Goal: Transaction & Acquisition: Book appointment/travel/reservation

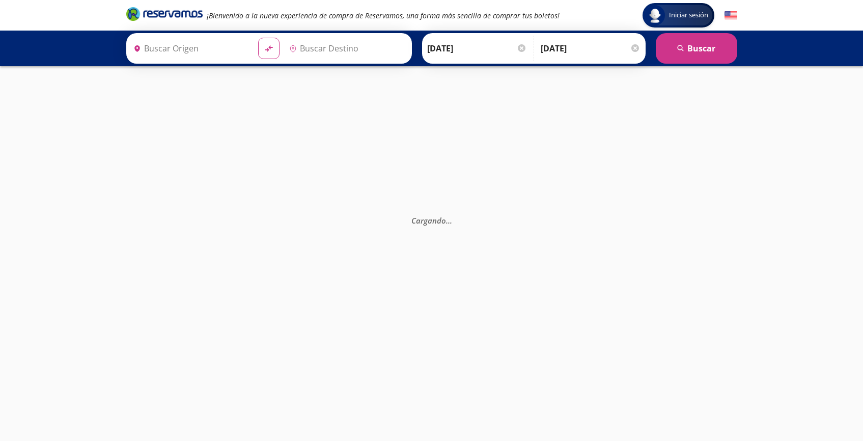
type input "[GEOGRAPHIC_DATA], [GEOGRAPHIC_DATA]"
type input "Uruapan, [GEOGRAPHIC_DATA]"
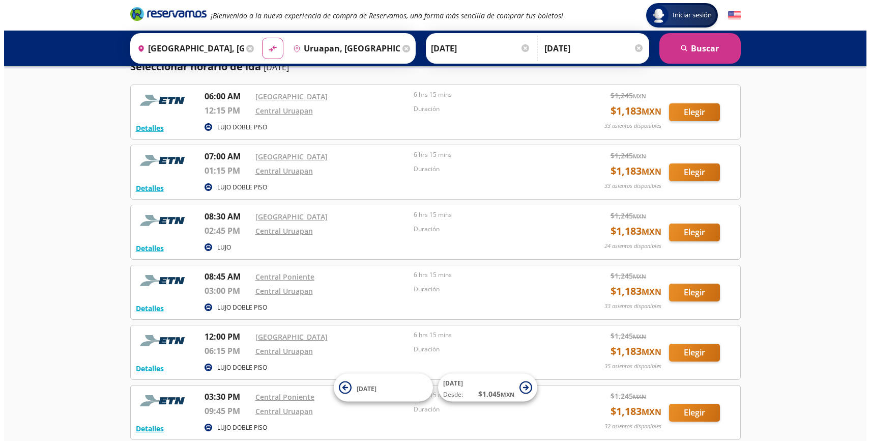
scroll to position [38, 0]
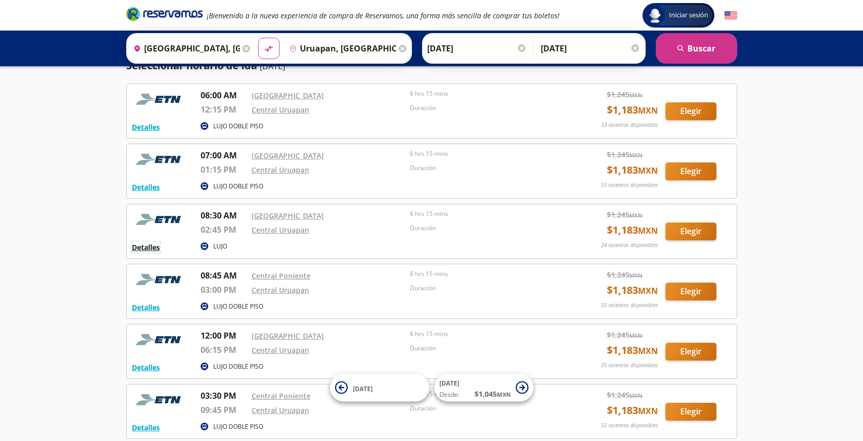
click at [151, 249] on button "Detalles" at bounding box center [146, 247] width 28 height 11
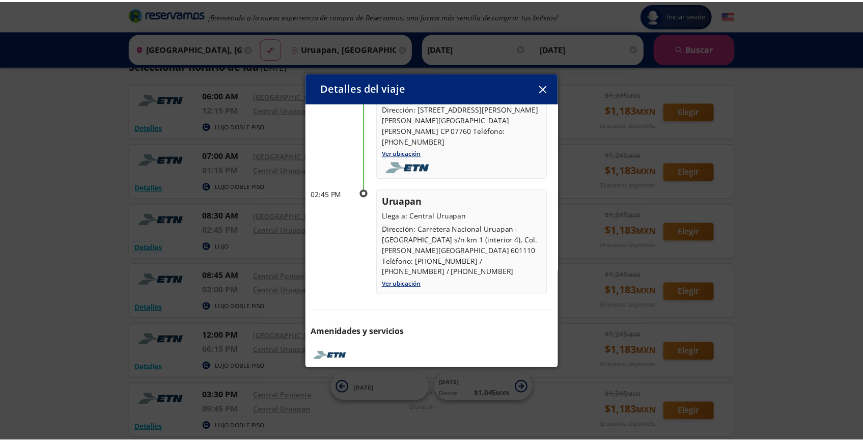
scroll to position [0, 0]
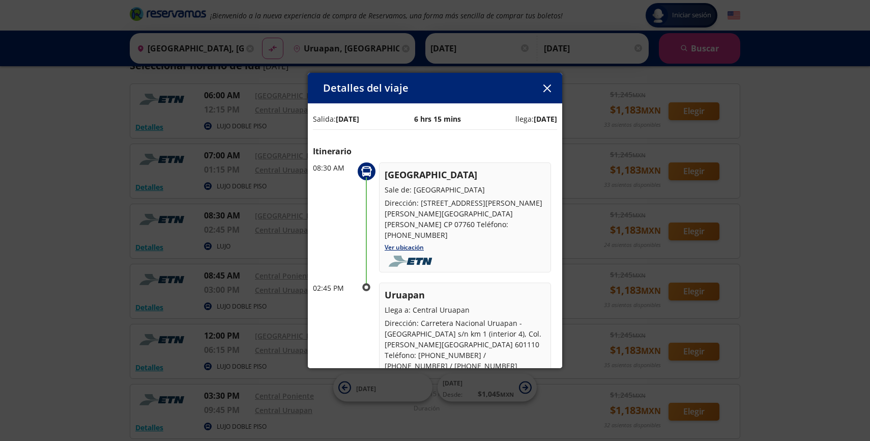
click at [547, 88] on icon "button" at bounding box center [547, 88] width 8 height 8
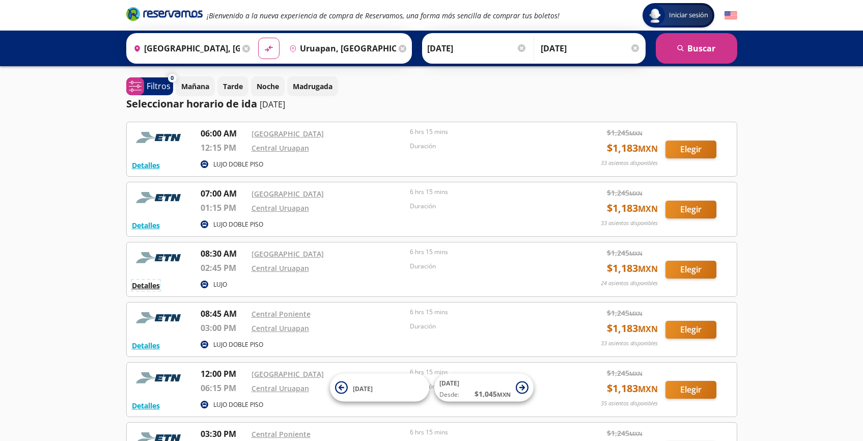
click at [145, 286] on button "Detalles" at bounding box center [146, 285] width 28 height 11
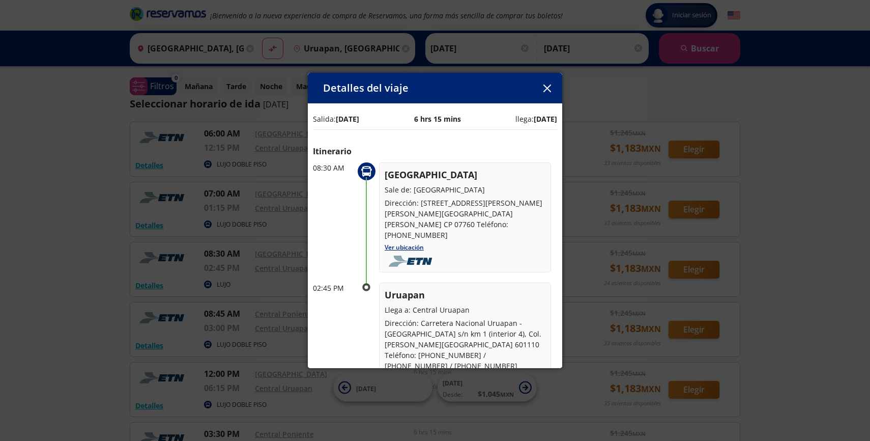
click at [550, 85] on icon "button" at bounding box center [548, 88] width 8 height 8
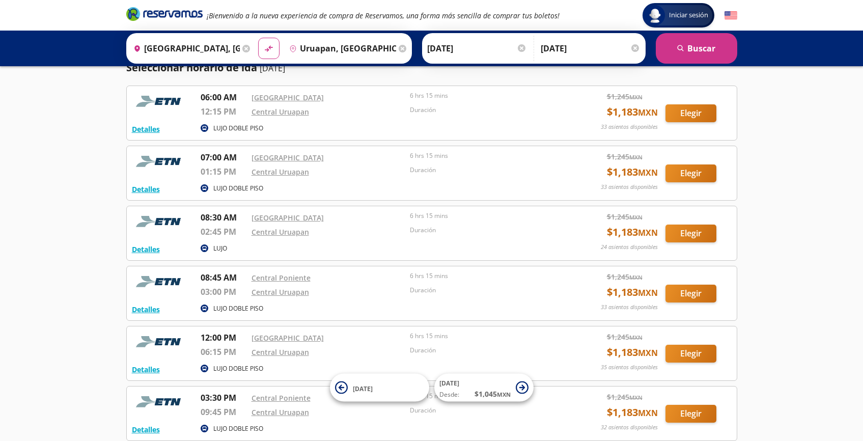
scroll to position [30, 0]
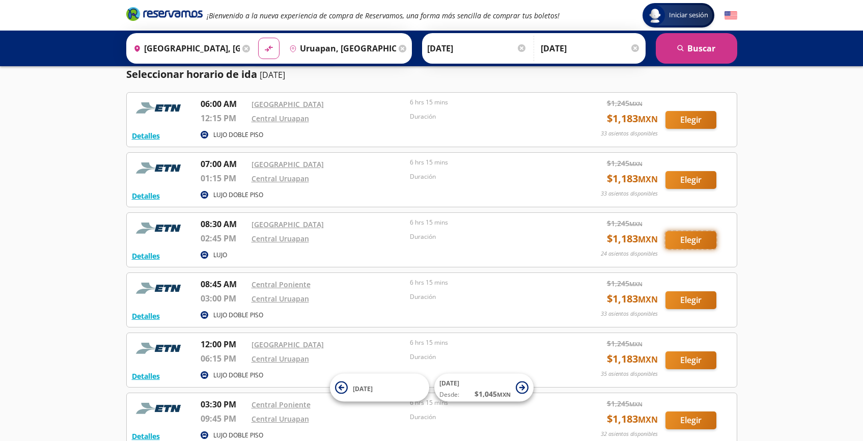
click at [691, 239] on button "Elegir" at bounding box center [690, 240] width 51 height 18
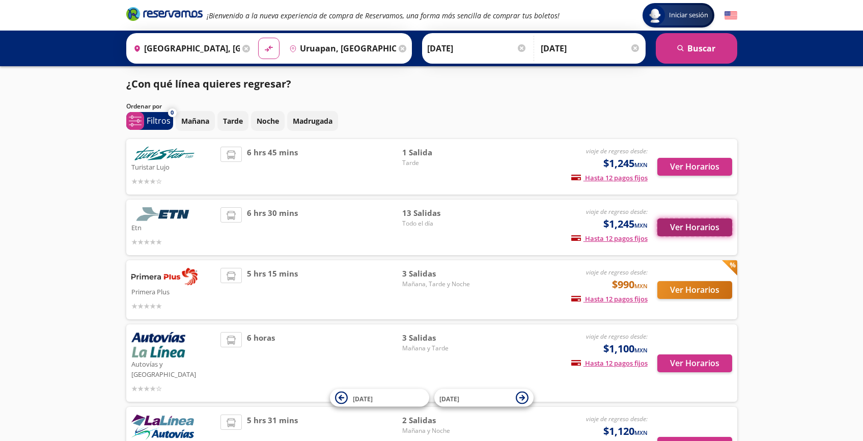
click at [691, 224] on button "Ver Horarios" at bounding box center [694, 227] width 75 height 18
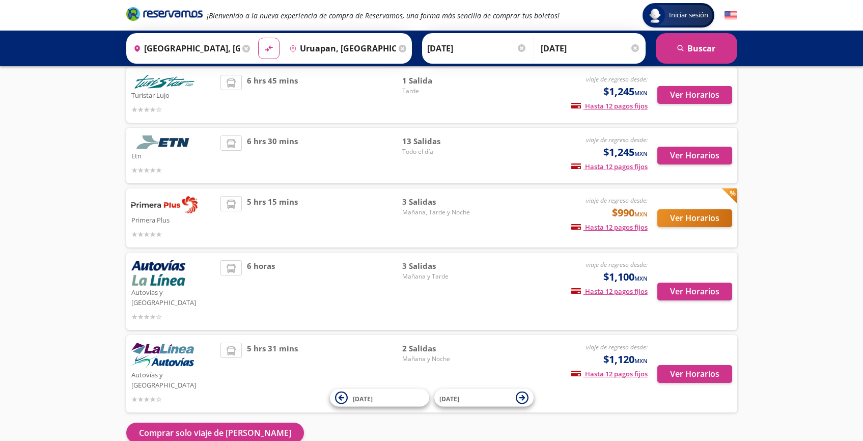
scroll to position [56, 0]
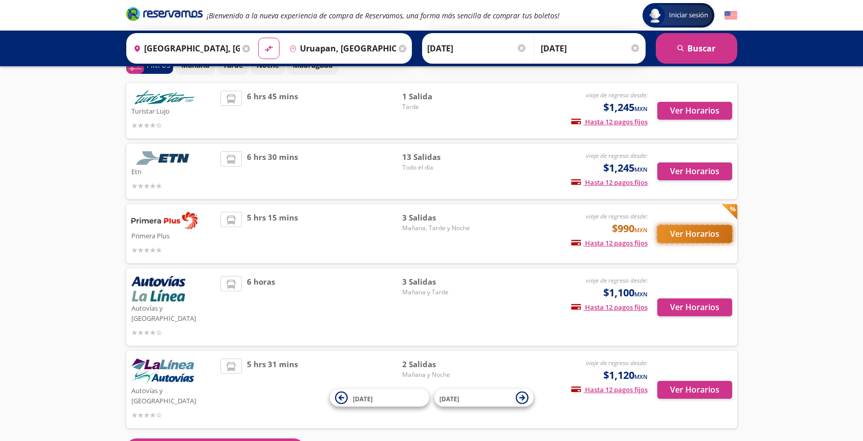
click at [673, 234] on button "Ver Horarios" at bounding box center [694, 234] width 75 height 18
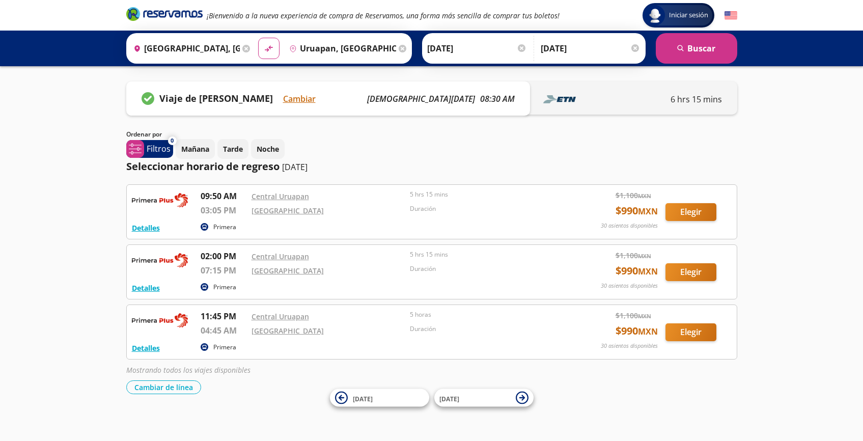
click at [803, 158] on div "Group 9 Created with Sketch. Iniciar sesión Iniciar sesión ¡Bienvenido a la nue…" at bounding box center [431, 222] width 863 height 445
click at [568, 143] on div "Mañana Tarde Noche" at bounding box center [456, 149] width 561 height 20
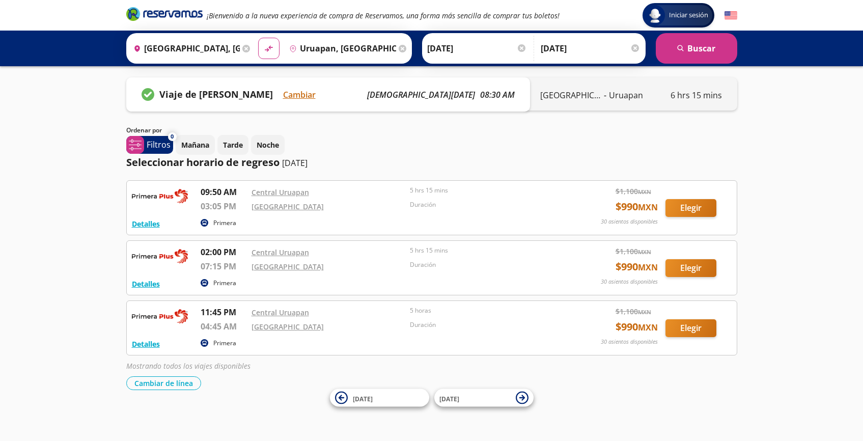
click at [585, 142] on div "Mañana Tarde Noche" at bounding box center [456, 145] width 561 height 20
click at [619, 142] on div "Mañana Tarde Noche" at bounding box center [456, 145] width 561 height 20
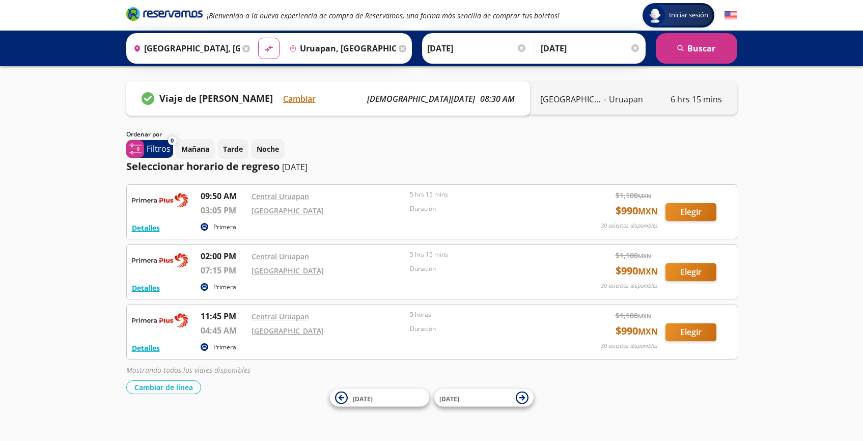
click at [613, 139] on div "Mañana Tarde Noche" at bounding box center [456, 149] width 561 height 20
